Goal: Browse casually

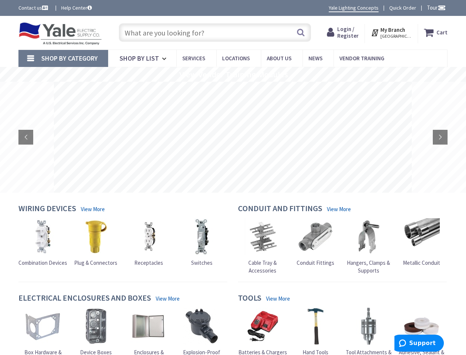
click at [233, 177] on rs-layer at bounding box center [233, 137] width 358 height 111
click at [435, 7] on span "Tour" at bounding box center [436, 7] width 19 height 7
click at [442, 7] on div at bounding box center [233, 177] width 466 height 355
click at [392, 32] on strong "My Branch" at bounding box center [393, 29] width 25 height 7
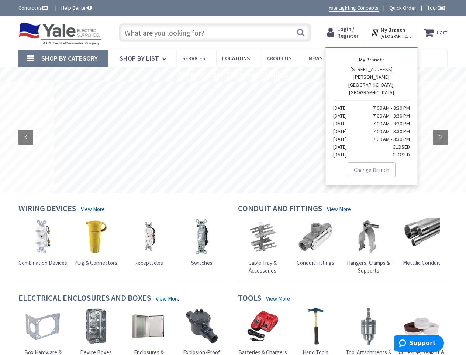
click at [63, 58] on span "Shop By Category" at bounding box center [69, 58] width 57 height 8
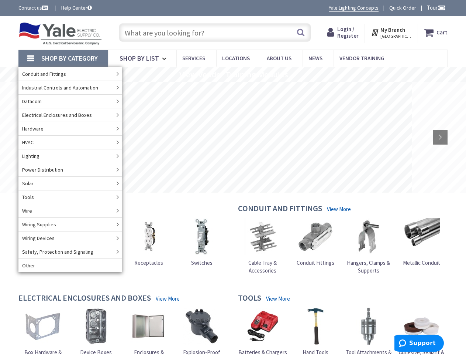
click at [233, 74] on rs-slide "View Vendor Training Modules" at bounding box center [233, 74] width 466 height 15
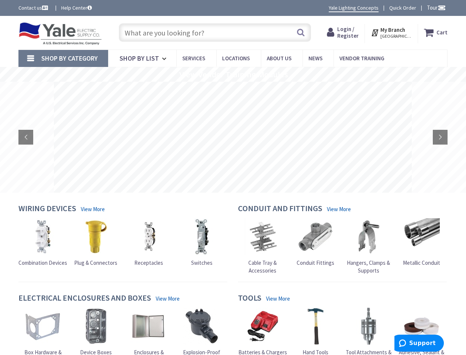
click at [233, 137] on rs-layer at bounding box center [233, 137] width 358 height 111
click at [26, 137] on rs-arrow at bounding box center [25, 137] width 15 height 15
